Goal: Contribute content: Contribute content

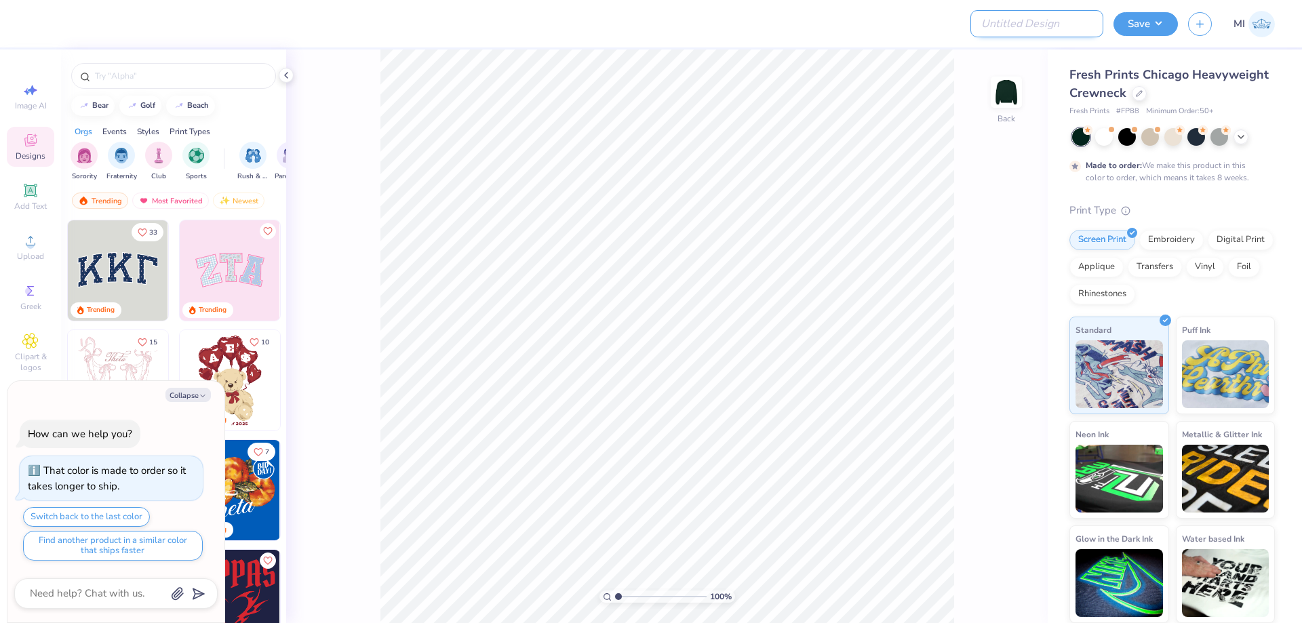
click at [1033, 25] on input "Design Title" at bounding box center [1036, 23] width 133 height 27
paste input "FPS239588"
type input "FPS239588"
type textarea "x"
type input "FPS239588"
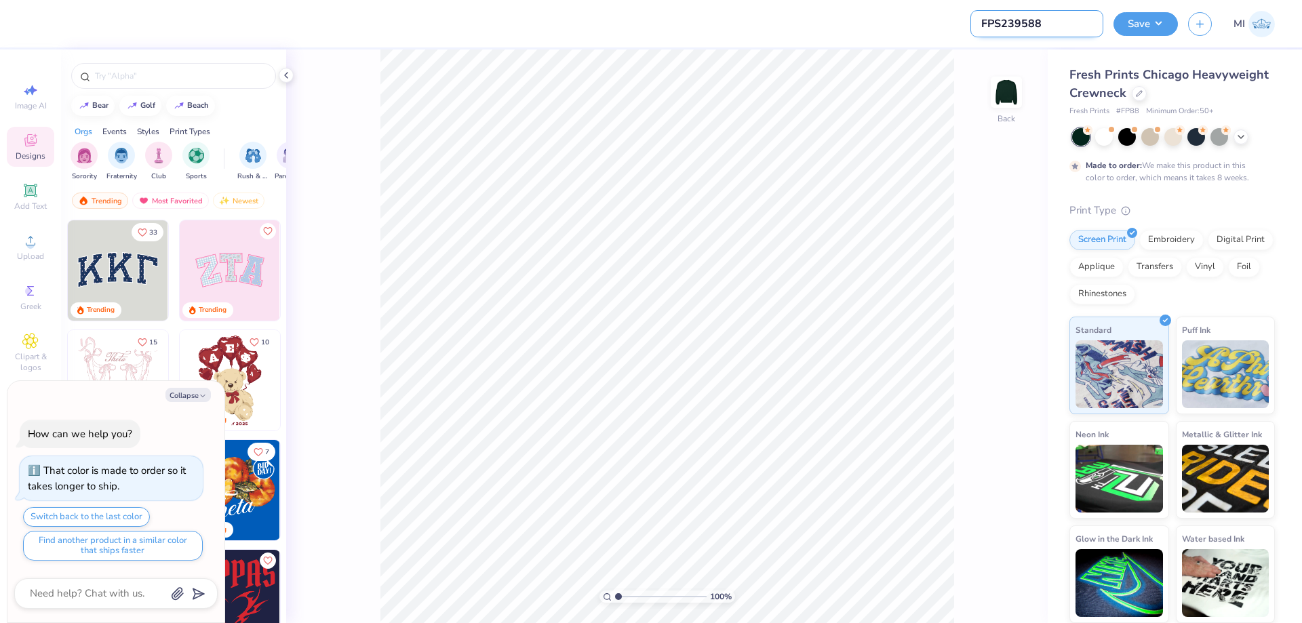
click at [1038, 35] on input "FPS239588" at bounding box center [1036, 23] width 133 height 27
click at [1030, 27] on input "FPS239588" at bounding box center [1036, 23] width 133 height 27
click at [1030, 26] on input "FPS239588" at bounding box center [1036, 23] width 133 height 27
click at [1006, 22] on input "FPS239588" at bounding box center [1036, 23] width 133 height 27
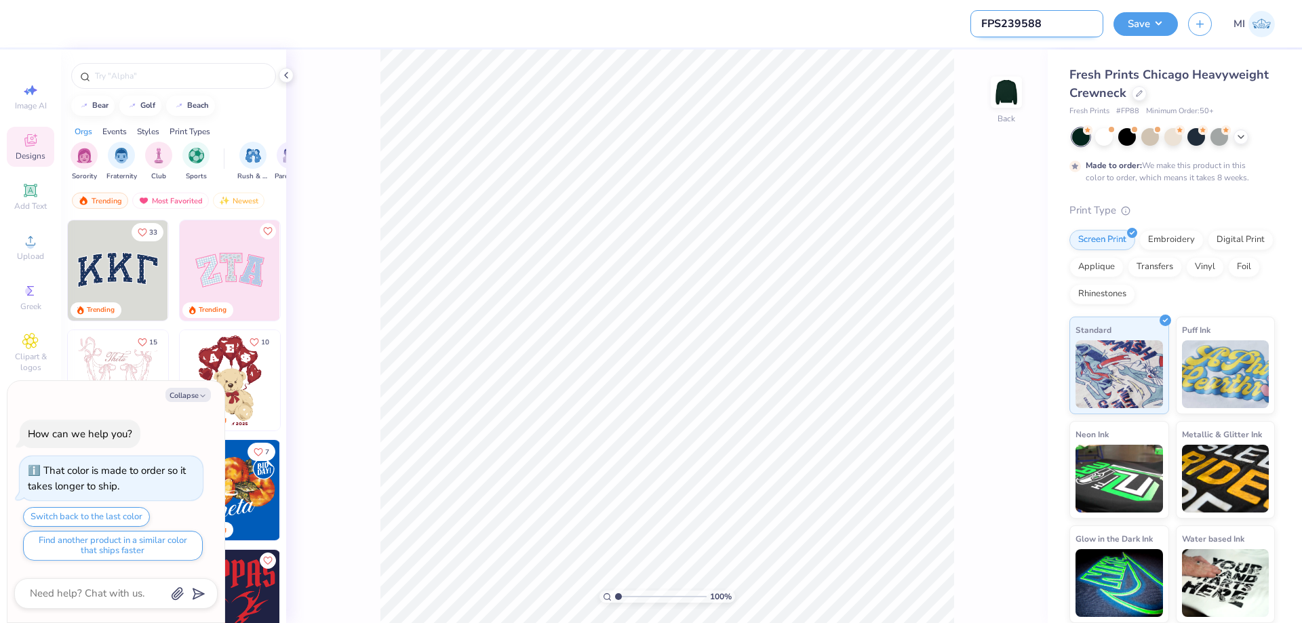
click at [1006, 22] on input "FPS239588" at bounding box center [1036, 23] width 133 height 27
type textarea "x"
paste input "FPS239588"
type input "FPS239588"
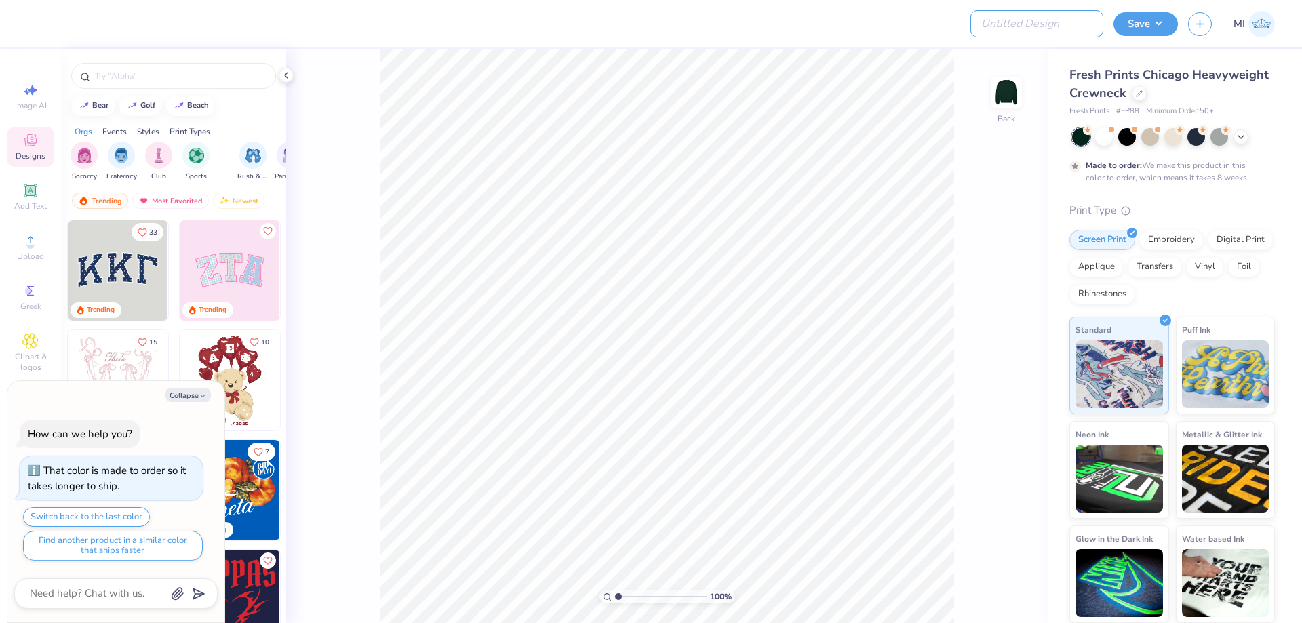
type textarea "x"
type input "FPS239588"
click at [28, 254] on span "Upload" at bounding box center [30, 256] width 27 height 11
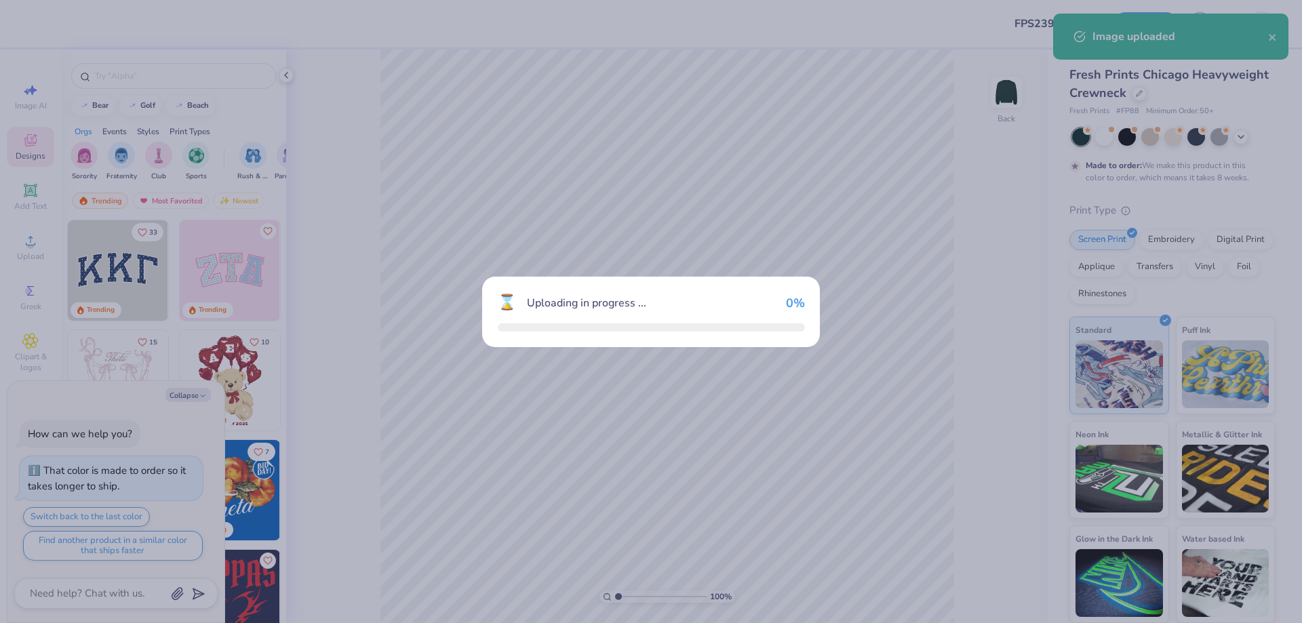
type textarea "x"
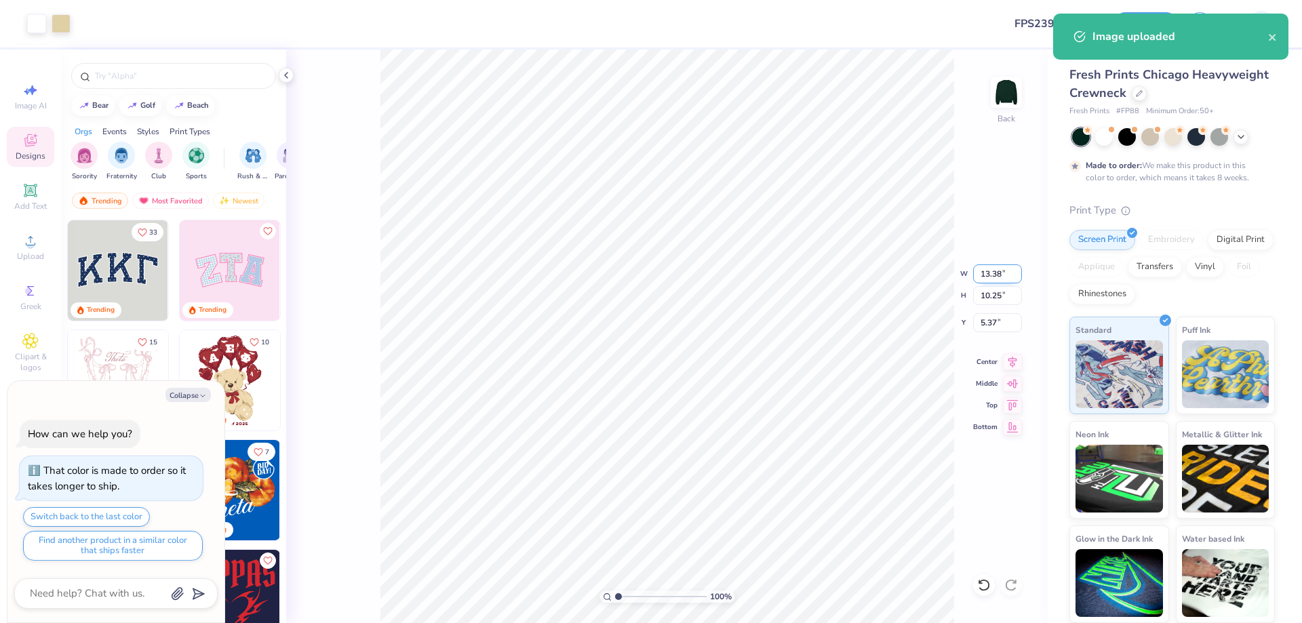
click at [999, 275] on input "13.38" at bounding box center [997, 273] width 49 height 19
type input "12.5"
type textarea "x"
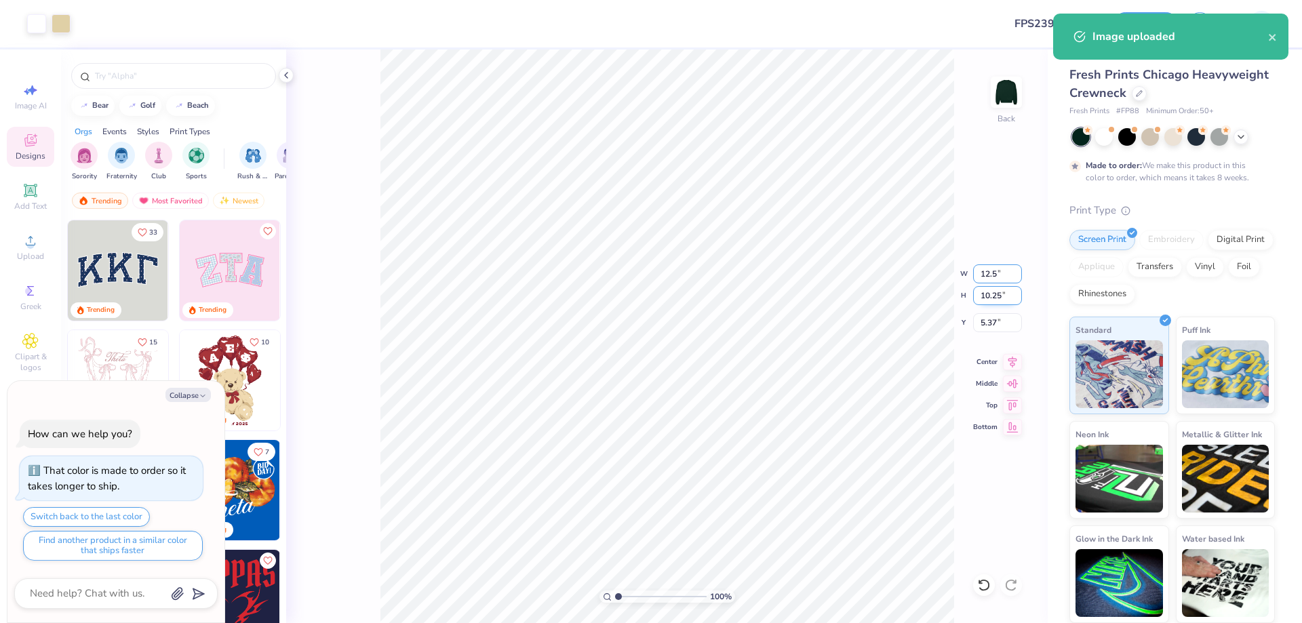
type input "12.50"
type input "9.58"
click at [1000, 325] on input "5.71" at bounding box center [997, 322] width 49 height 19
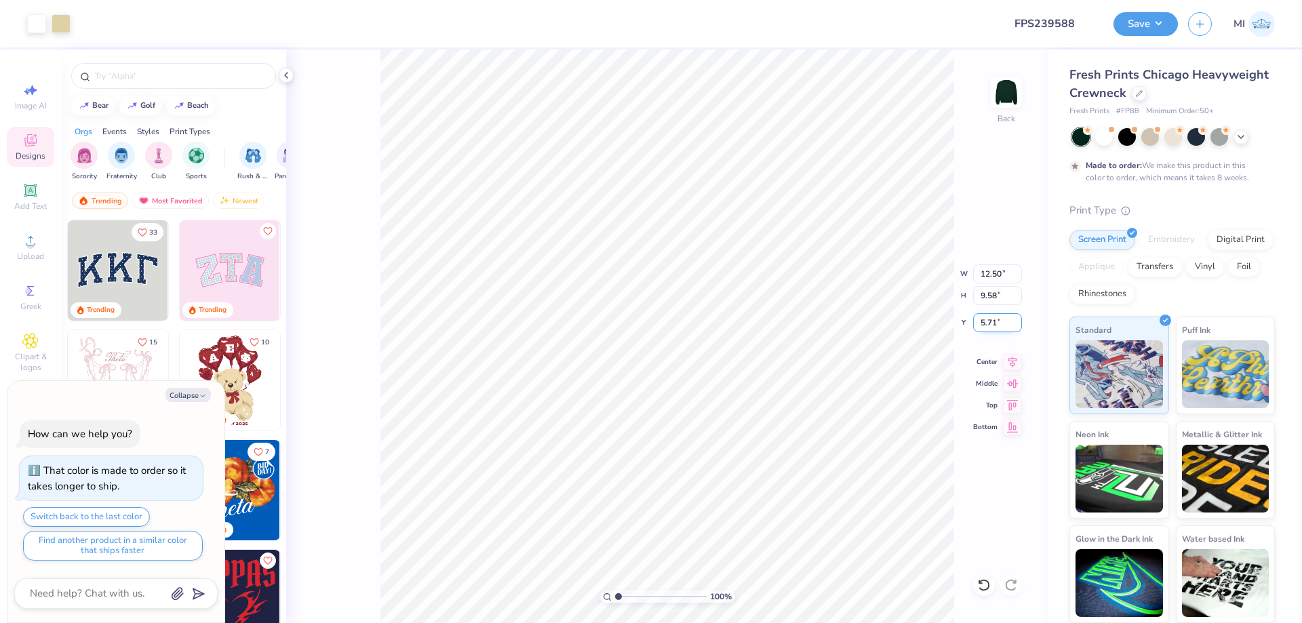
click at [1000, 325] on input "5.71" at bounding box center [997, 322] width 49 height 19
click at [1000, 325] on input "5.3" at bounding box center [997, 322] width 49 height 19
click at [1000, 323] on input "5.3" at bounding box center [997, 322] width 49 height 19
drag, startPoint x: 1000, startPoint y: 323, endPoint x: 909, endPoint y: 316, distance: 91.2
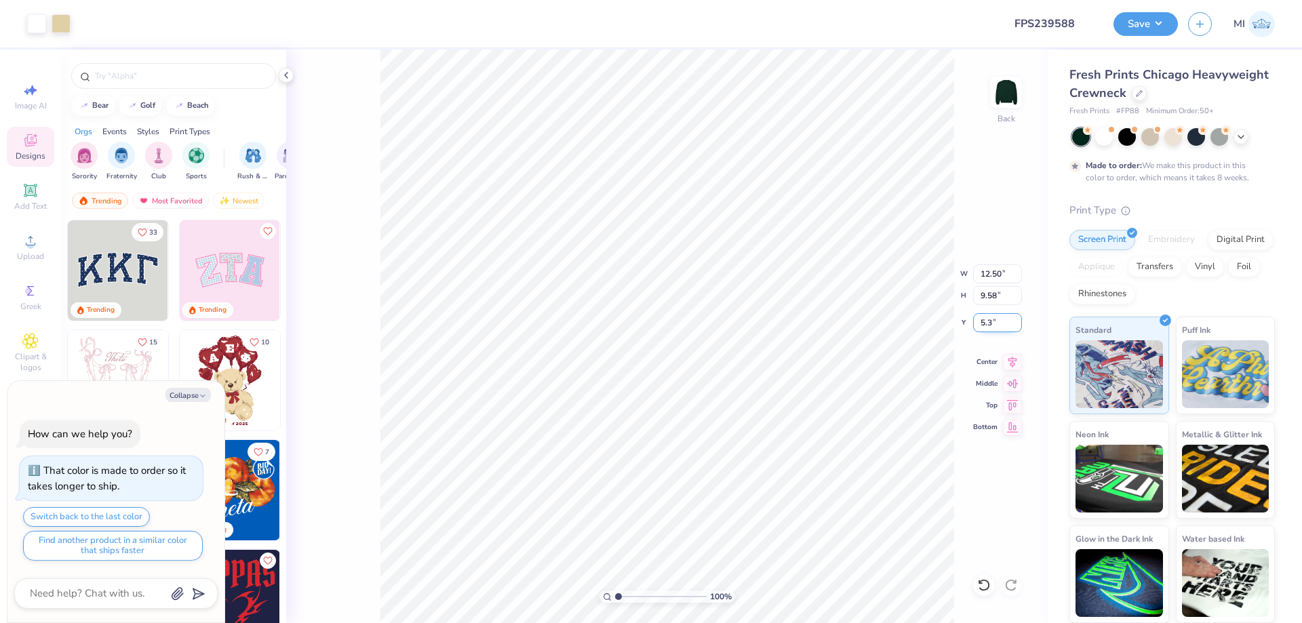
click at [973, 316] on input "5.3" at bounding box center [997, 322] width 49 height 19
type input "3"
type textarea "x"
type input "3.00"
click at [1147, 20] on button "Save" at bounding box center [1145, 22] width 64 height 24
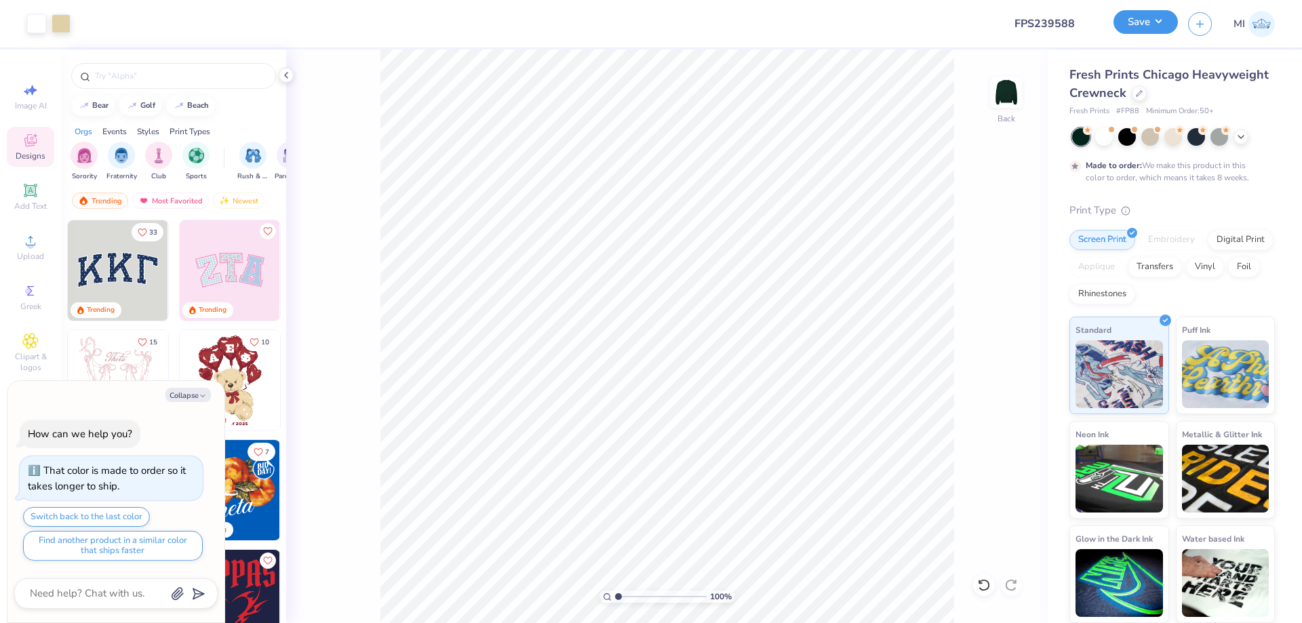
type textarea "x"
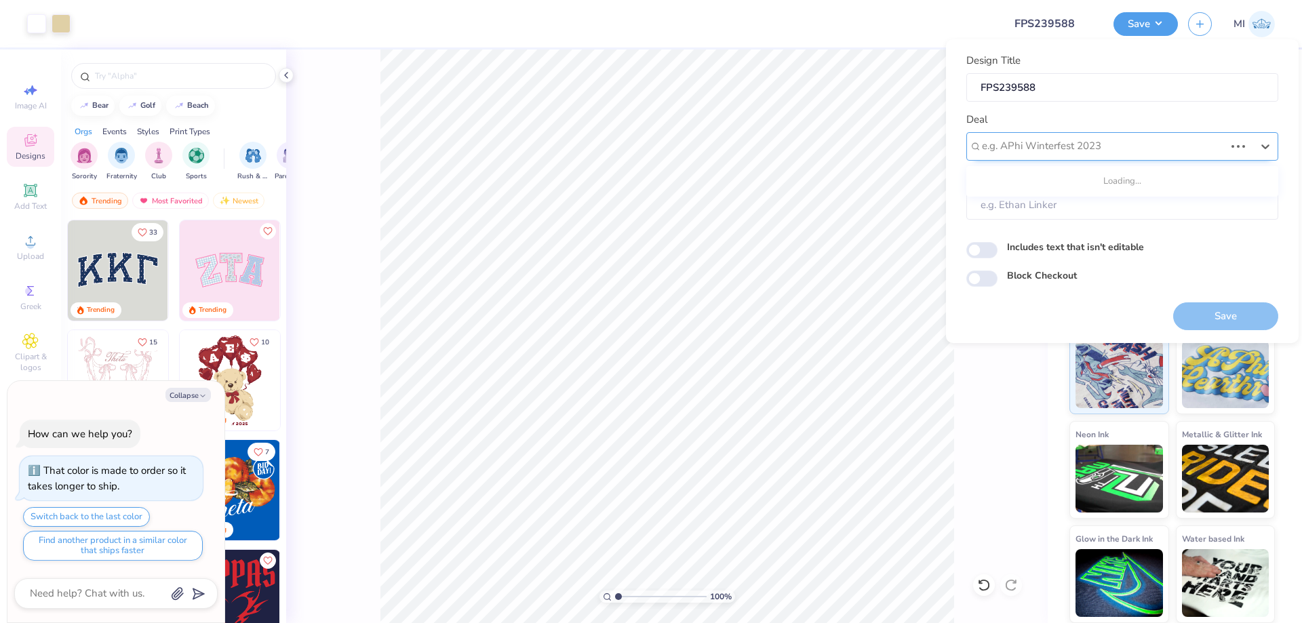
click at [1124, 152] on div at bounding box center [1103, 146] width 243 height 18
click at [1091, 179] on div "Design Tool Gallery" at bounding box center [1122, 183] width 301 height 22
type input "Design tool Gallery"
type textarea "x"
type input "Design Tool Gallery User"
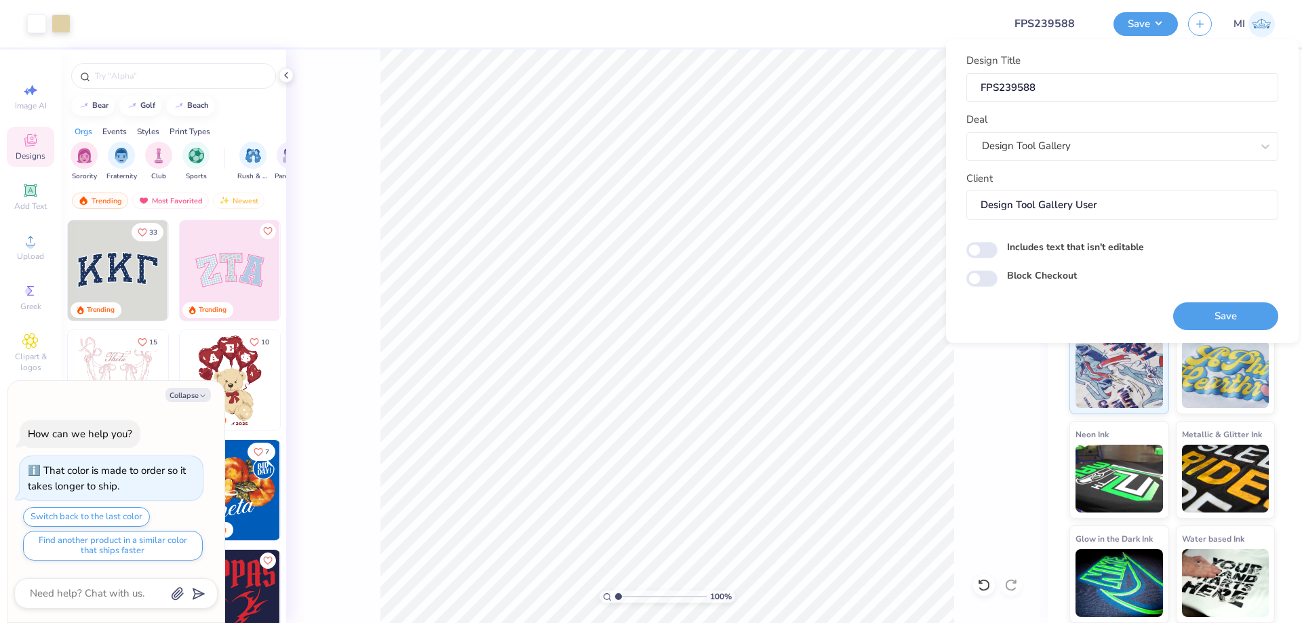
click at [1216, 301] on div "Save" at bounding box center [1225, 308] width 105 height 43
click at [1216, 311] on button "Save" at bounding box center [1225, 316] width 105 height 28
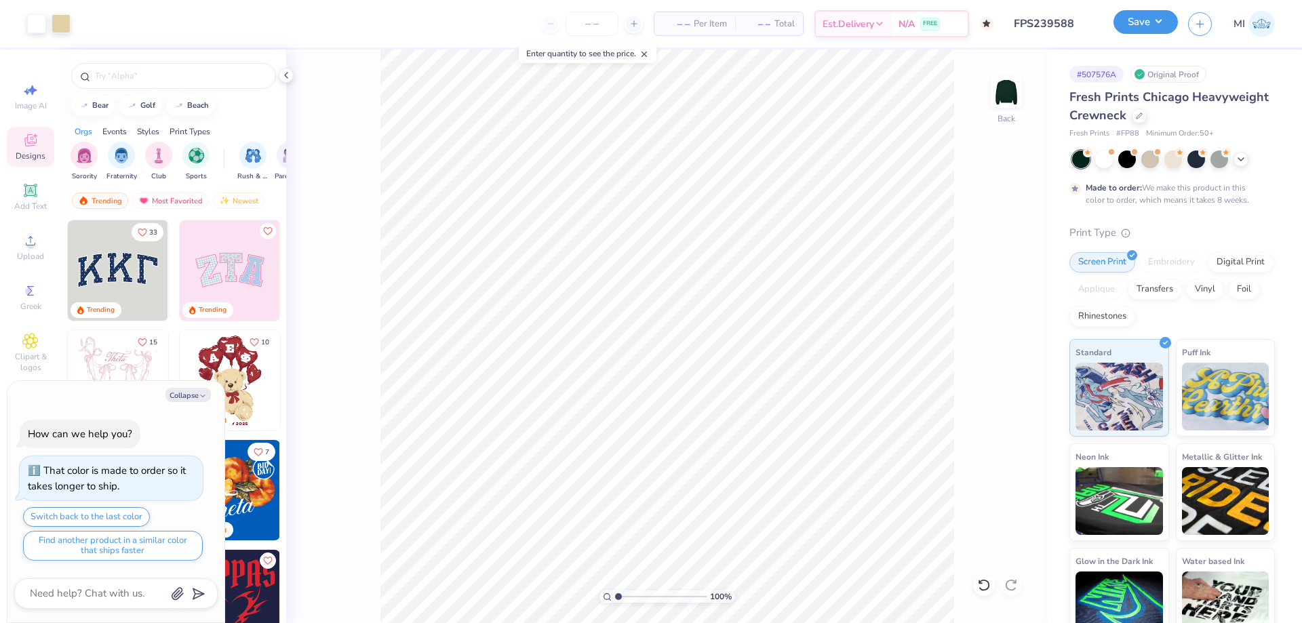
click at [1138, 28] on button "Save" at bounding box center [1145, 22] width 64 height 24
type textarea "x"
